Goal: Find contact information: Find contact information

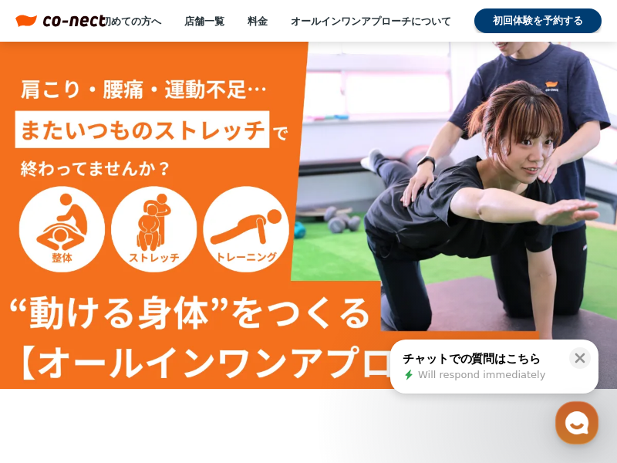
click at [482, 375] on span "Will respond immediately" at bounding box center [481, 375] width 127 height 14
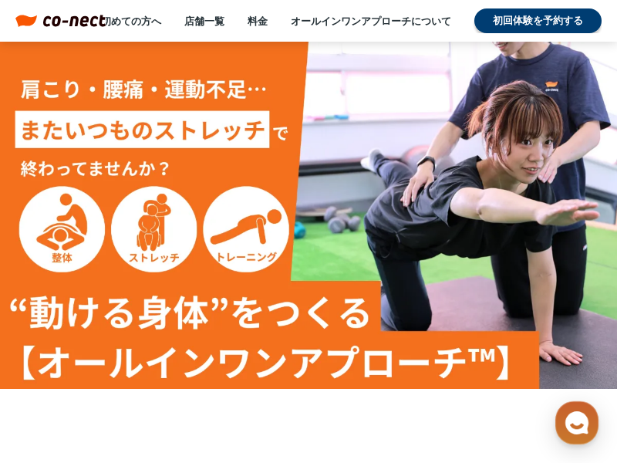
scroll to position [8209, 0]
